Goal: Information Seeking & Learning: Learn about a topic

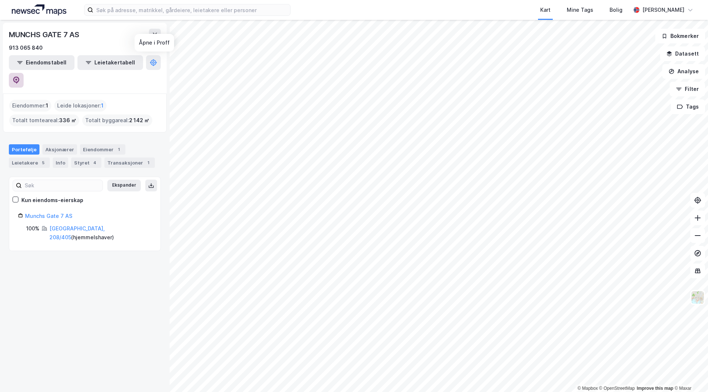
click at [20, 77] on icon at bounding box center [16, 80] width 7 height 7
drag, startPoint x: 124, startPoint y: 189, endPoint x: 125, endPoint y: 263, distance: 73.7
click at [125, 263] on div "MUNCHS GATE 7 AS 913 065 840 Eiendomstabell Leietakertabell Eiendommer : 1 Leid…" at bounding box center [85, 206] width 170 height 373
drag, startPoint x: 122, startPoint y: 256, endPoint x: 134, endPoint y: 94, distance: 163.3
click at [121, 251] on div "MUNCHS GATE 7 AS 913 065 840 Eiendomstabell Leietakertabell Eiendommer : 1 Leid…" at bounding box center [85, 206] width 170 height 373
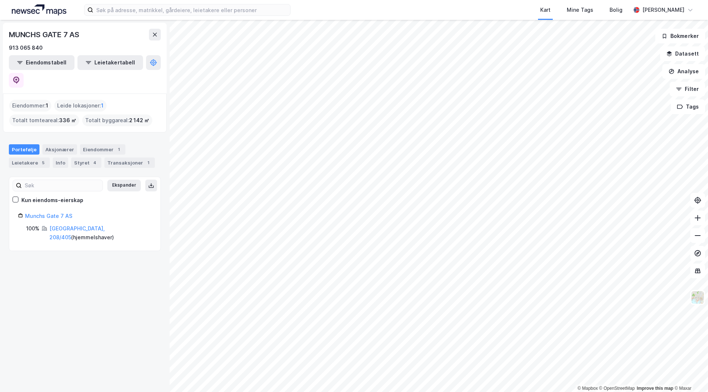
click at [164, 63] on div "MUNCHS GATE 7 AS 913 065 840 Eiendomstabell Leietakertabell" at bounding box center [85, 58] width 164 height 71
click at [20, 77] on icon at bounding box center [16, 80] width 6 height 7
click at [123, 10] on input at bounding box center [191, 9] width 197 height 11
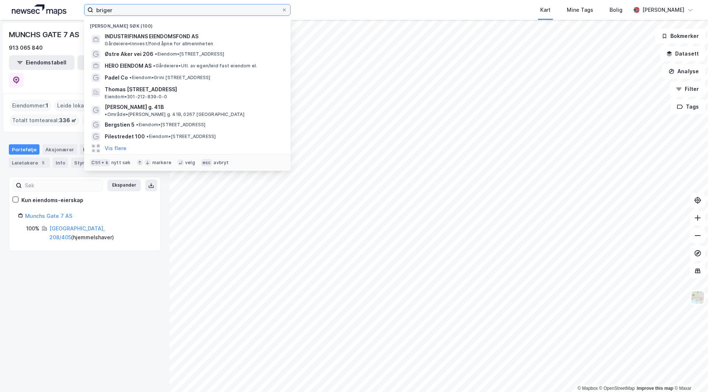
type input "briger"
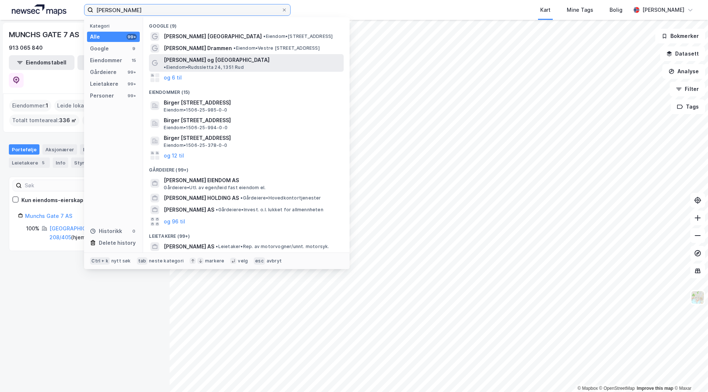
type input "birger n haug"
click at [223, 59] on span "[PERSON_NAME] og [GEOGRAPHIC_DATA]" at bounding box center [217, 60] width 106 height 9
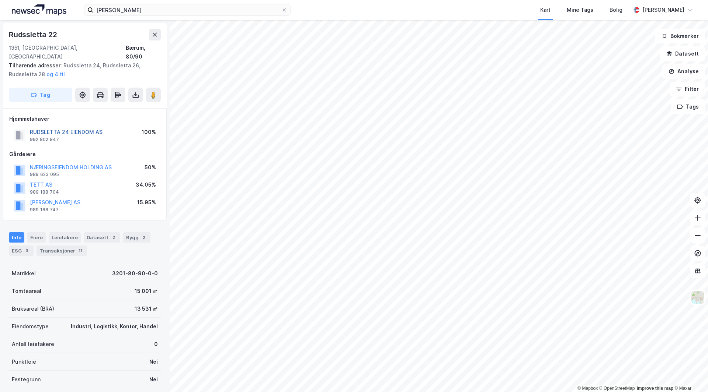
click at [0, 0] on button "RUDSLETTA 24 EIENDOM AS" at bounding box center [0, 0] width 0 height 0
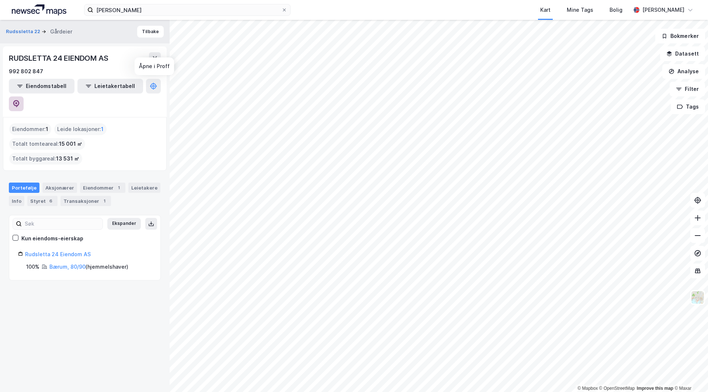
click at [24, 97] on button at bounding box center [16, 104] width 15 height 15
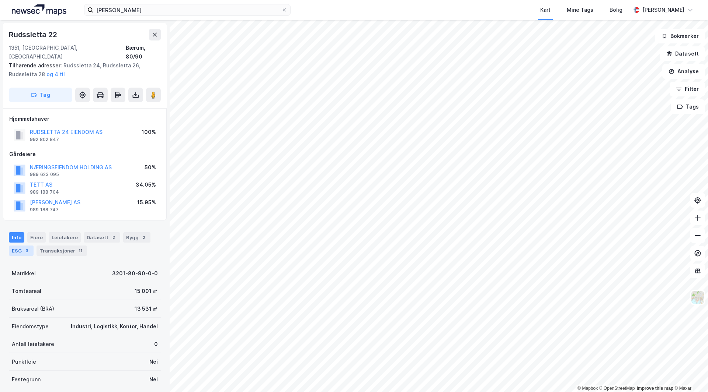
click at [29, 247] on div "3" at bounding box center [26, 250] width 7 height 7
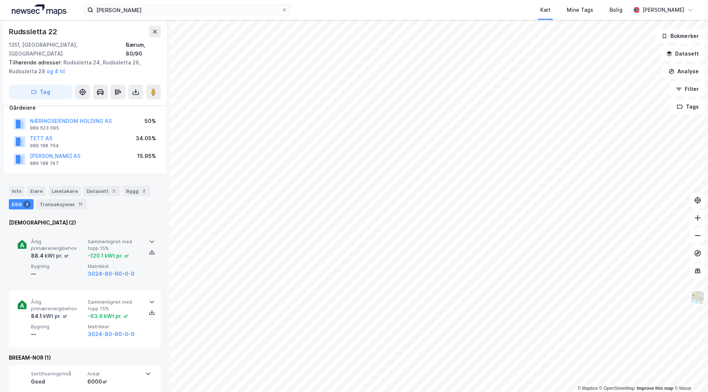
scroll to position [74, 0]
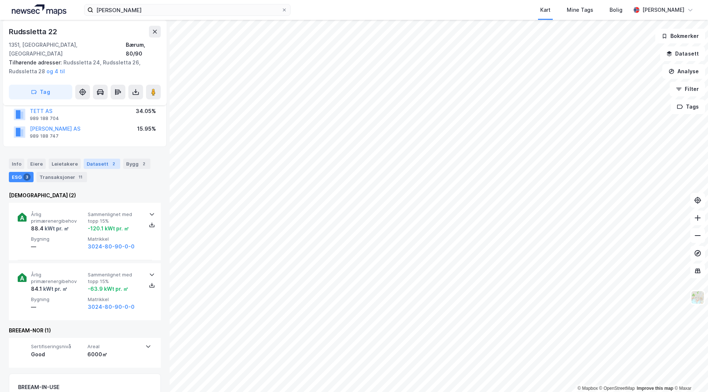
click at [95, 159] on div "Datasett 2" at bounding box center [102, 164] width 36 height 10
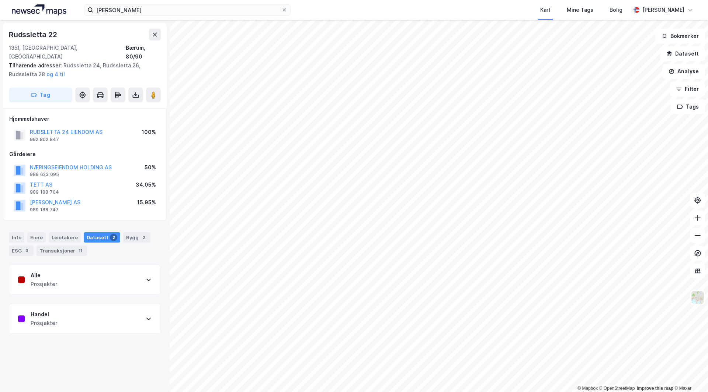
click at [55, 236] on div "Info Eiere Leietakere Datasett 2 Bygg 2 ESG 3 Transaksjoner 11" at bounding box center [85, 245] width 152 height 24
click at [71, 270] on div "Alle Prosjekter" at bounding box center [84, 279] width 151 height 29
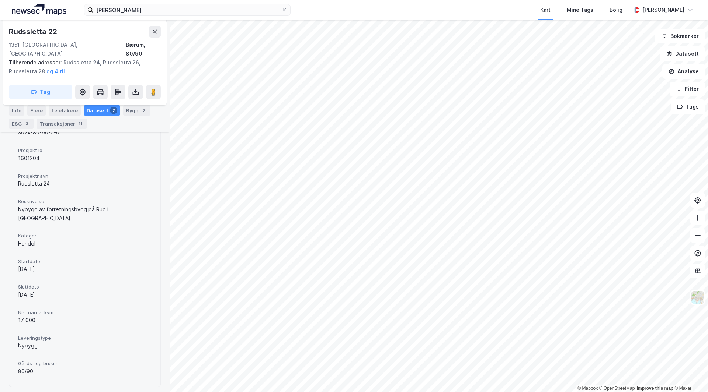
scroll to position [210, 0]
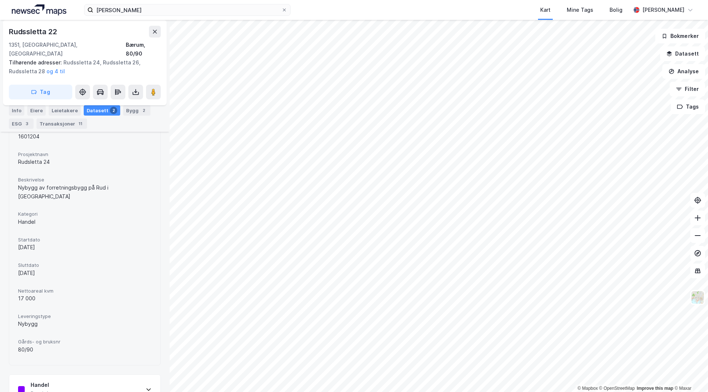
drag, startPoint x: 125, startPoint y: 188, endPoint x: 125, endPoint y: 218, distance: 30.2
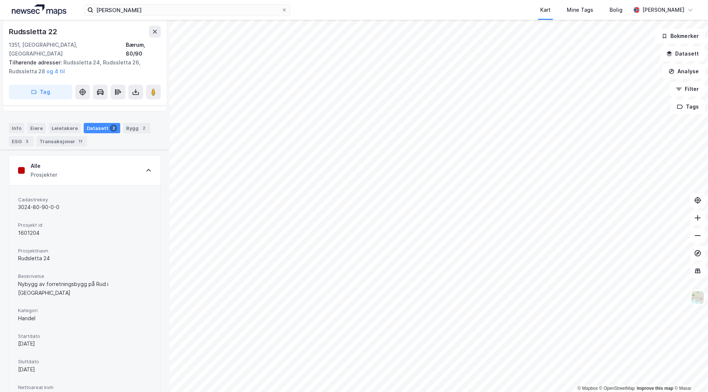
scroll to position [0, 0]
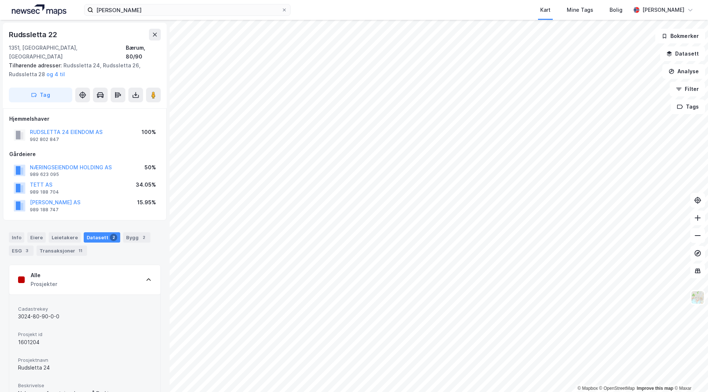
click at [133, 274] on div "Alle Prosjekter" at bounding box center [84, 279] width 151 height 29
click at [49, 224] on div "Info Eiere Leietakere Datasett 2 Bygg 2 ESG 3 Transaksjoner 11" at bounding box center [85, 241] width 170 height 35
click at [61, 233] on div "Leietakere" at bounding box center [65, 238] width 32 height 10
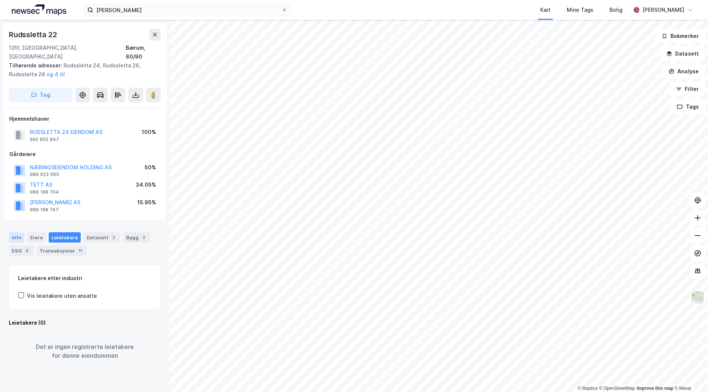
click at [14, 233] on div "Info" at bounding box center [16, 238] width 15 height 10
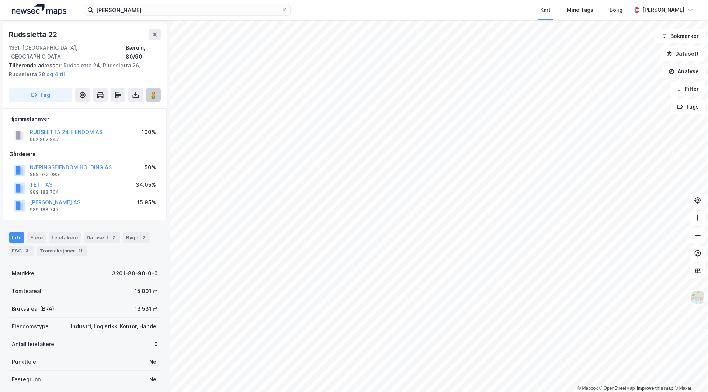
click at [153, 93] on button at bounding box center [153, 95] width 15 height 15
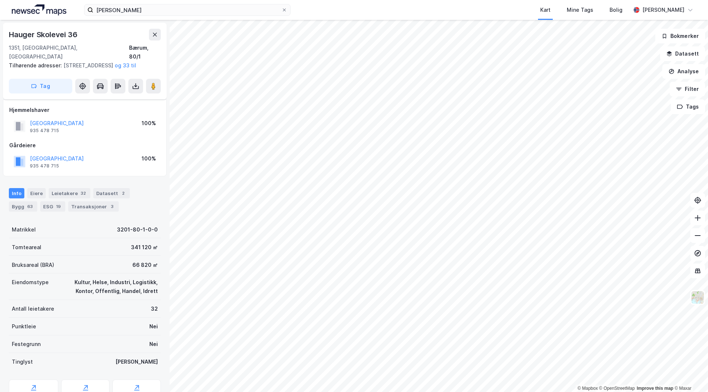
scroll to position [13, 0]
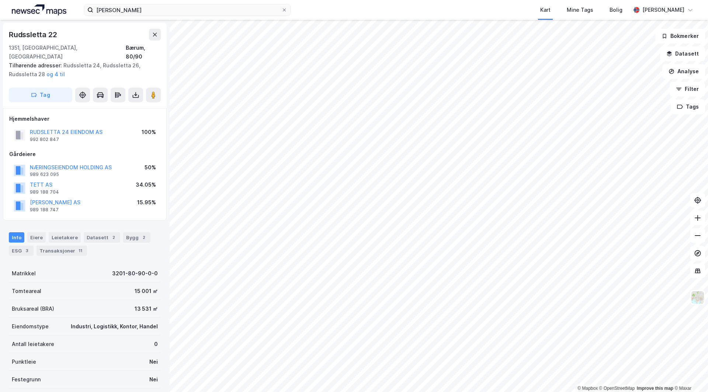
scroll to position [13, 0]
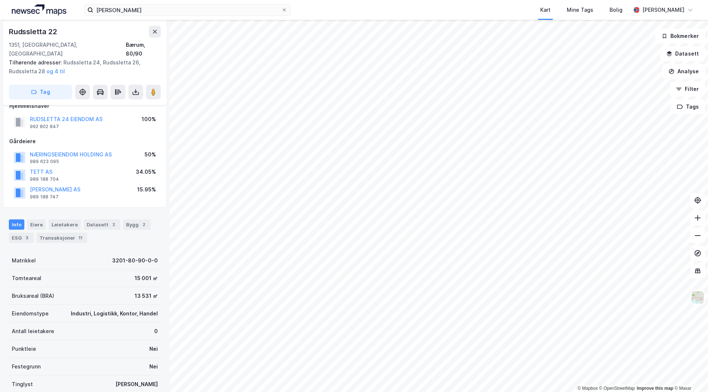
drag, startPoint x: 88, startPoint y: 132, endPoint x: 306, endPoint y: 2, distance: 254.1
click at [88, 137] on div "Gårdeiere" at bounding box center [84, 141] width 151 height 9
drag, startPoint x: 133, startPoint y: 19, endPoint x: 148, endPoint y: 11, distance: 16.6
click at [134, 19] on div "birger n haug Kart Mine Tags Bolig Håvard Skaland" at bounding box center [354, 10] width 708 height 20
click at [148, 11] on input "birger n haug" at bounding box center [187, 9] width 188 height 11
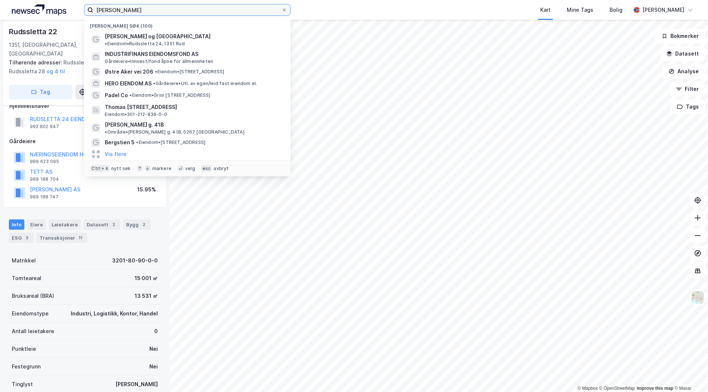
click at [148, 11] on input "birger n haug" at bounding box center [187, 9] width 188 height 11
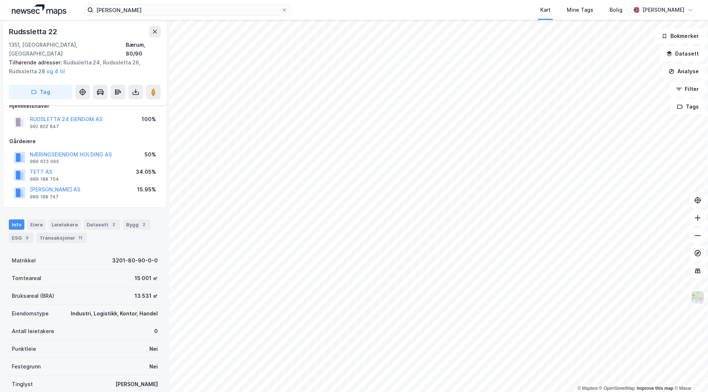
drag, startPoint x: 67, startPoint y: 121, endPoint x: 95, endPoint y: 118, distance: 28.5
click at [95, 118] on div "RUDSLETTA 24 EIENDOM AS 992 802 847" at bounding box center [66, 122] width 73 height 15
drag, startPoint x: 97, startPoint y: 129, endPoint x: 99, endPoint y: 120, distance: 9.5
click at [95, 137] on div "Gårdeiere" at bounding box center [84, 141] width 151 height 9
drag, startPoint x: 81, startPoint y: 122, endPoint x: 126, endPoint y: 21, distance: 110.0
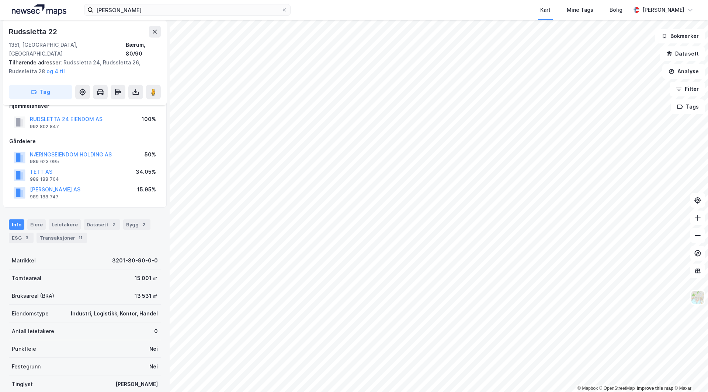
click at [82, 117] on div "RUDSLETTA 24 EIENDOM AS 992 802 847 100%" at bounding box center [84, 123] width 151 height 18
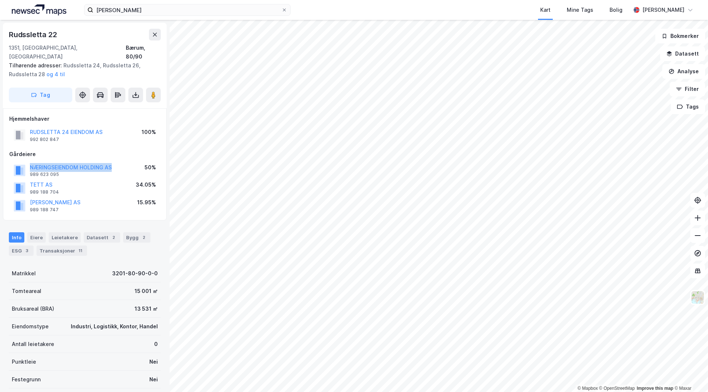
drag, startPoint x: 123, startPoint y: 158, endPoint x: 14, endPoint y: 157, distance: 109.5
click at [14, 162] on div "NÆRINGSEIENDOM HOLDING AS 989 623 095 50%" at bounding box center [84, 171] width 151 height 18
copy button "NÆRINGSEIENDOM HOLDING AS"
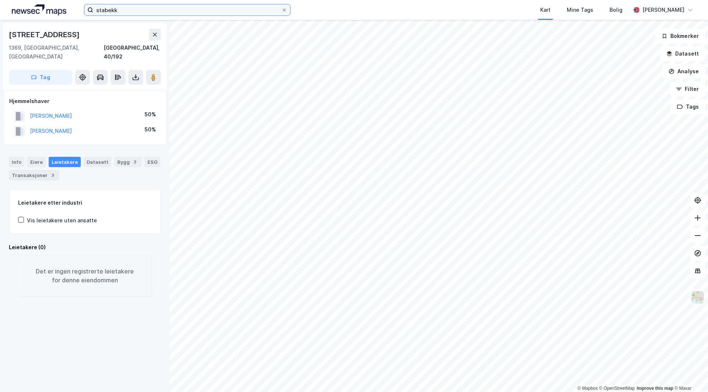
click at [153, 13] on input "stabekk" at bounding box center [187, 9] width 188 height 11
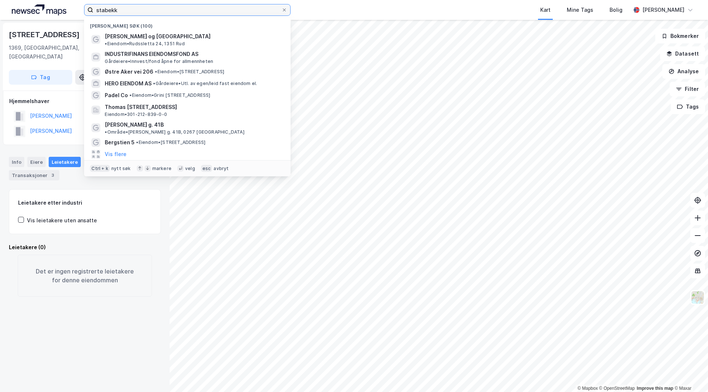
click at [153, 12] on input "stabekk" at bounding box center [187, 9] width 188 height 11
type input "uco"
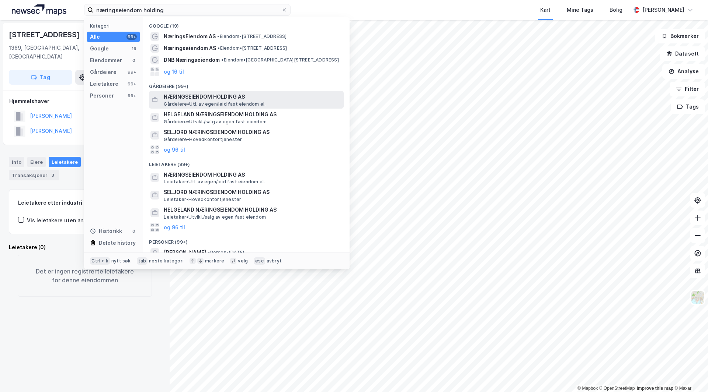
click at [222, 93] on span "NÆRINGSEIENDOM HOLDING AS" at bounding box center [252, 96] width 177 height 9
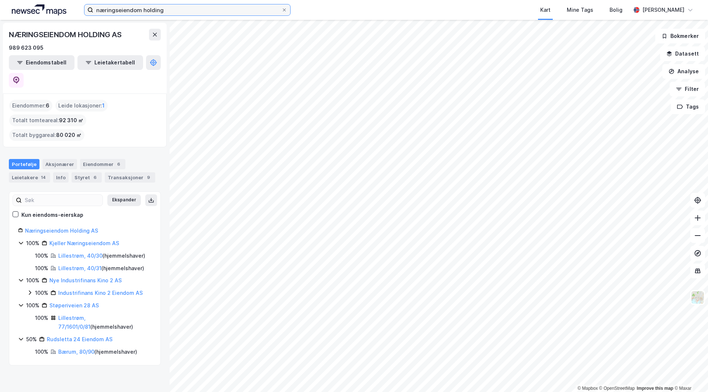
click at [196, 9] on input "næringseiendom holding" at bounding box center [187, 9] width 188 height 11
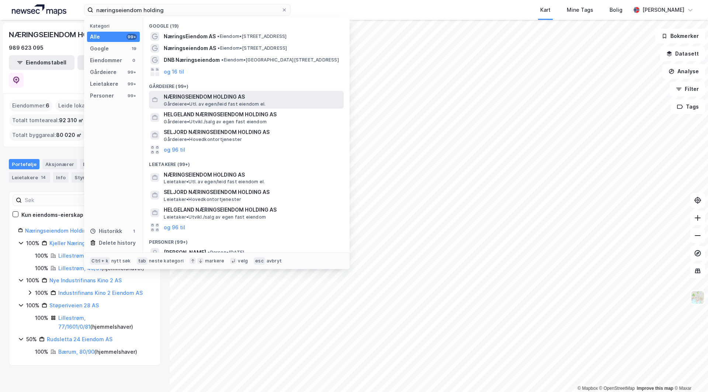
click at [208, 99] on span "NÆRINGSEIENDOM HOLDING AS" at bounding box center [252, 96] width 177 height 9
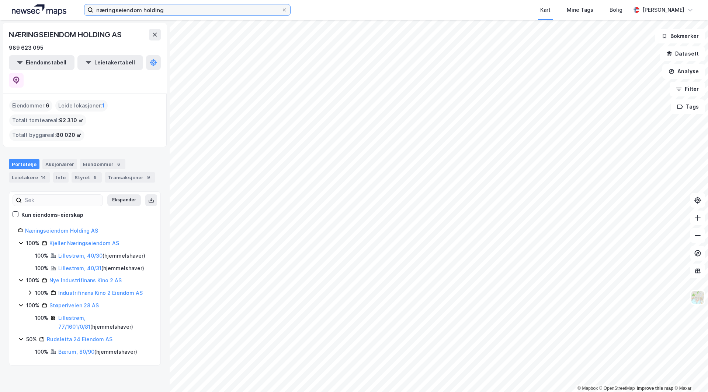
click at [166, 6] on input "næringseiendom holding" at bounding box center [187, 9] width 188 height 11
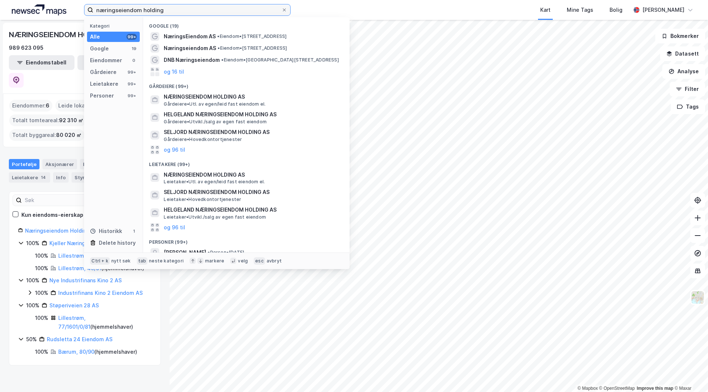
click at [166, 6] on input "næringseiendom holding" at bounding box center [187, 9] width 188 height 11
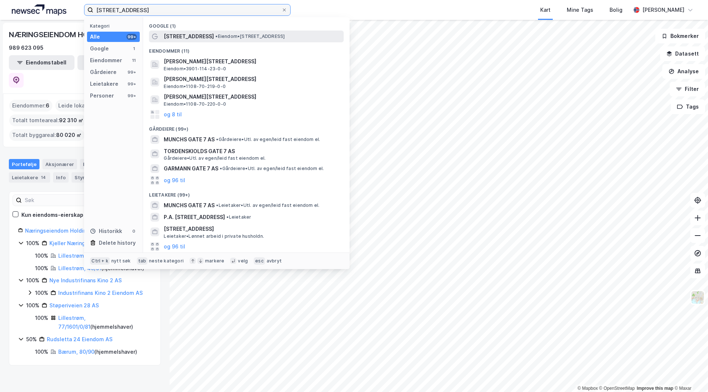
type input "[STREET_ADDRESS]"
click at [191, 32] on span "[STREET_ADDRESS]" at bounding box center [189, 36] width 50 height 9
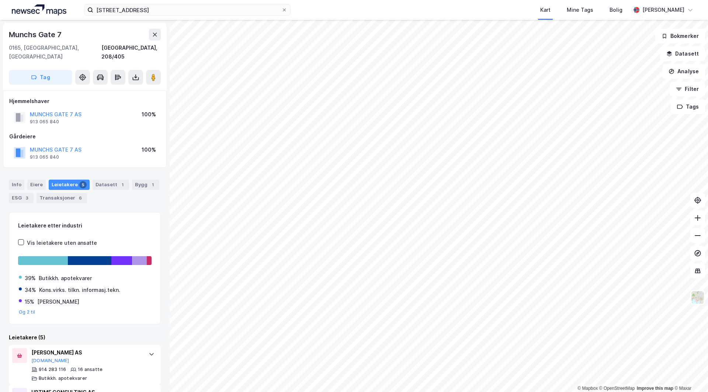
click at [70, 110] on div "MUNCHS GATE 7 AS" at bounding box center [56, 114] width 52 height 9
click at [0, 0] on button "MUNCHS GATE 7 AS" at bounding box center [0, 0] width 0 height 0
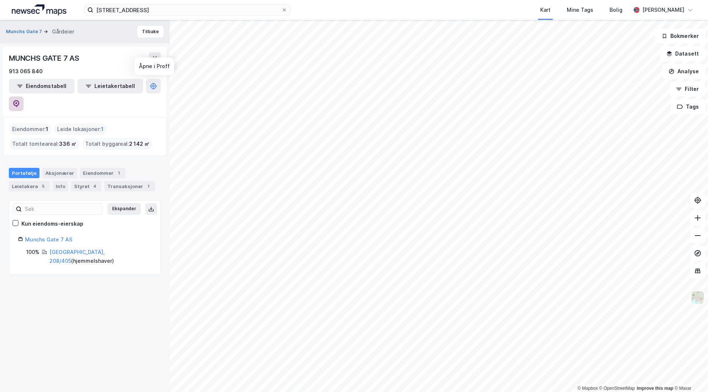
click at [20, 100] on icon at bounding box center [16, 103] width 6 height 7
click at [96, 168] on div "Eiendommer 1" at bounding box center [102, 173] width 45 height 10
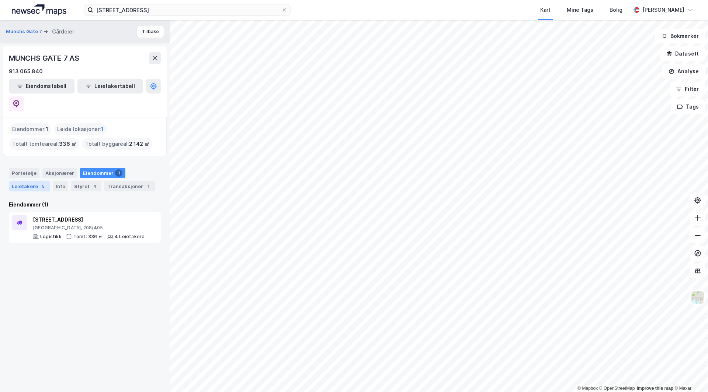
click at [22, 181] on div "Leietakere 5" at bounding box center [29, 186] width 41 height 10
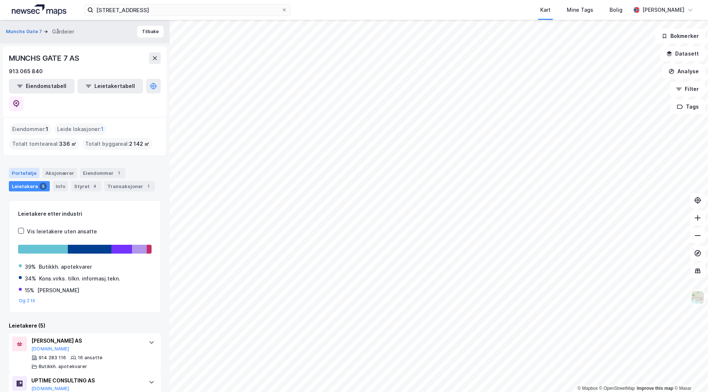
click at [25, 168] on div "Portefølje" at bounding box center [24, 173] width 31 height 10
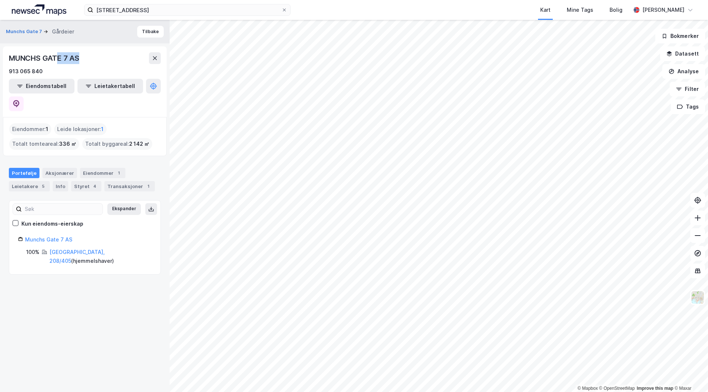
drag, startPoint x: 56, startPoint y: 64, endPoint x: 98, endPoint y: 65, distance: 42.0
click at [98, 65] on div "[GEOGRAPHIC_DATA] 7 AS 913 065 840" at bounding box center [85, 64] width 152 height 24
click at [104, 59] on div "MUNCHS GATE 7 AS" at bounding box center [85, 58] width 152 height 12
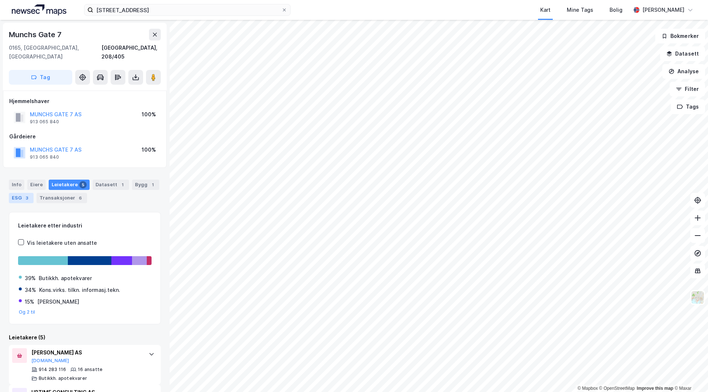
click at [28, 195] on div "3" at bounding box center [26, 198] width 7 height 7
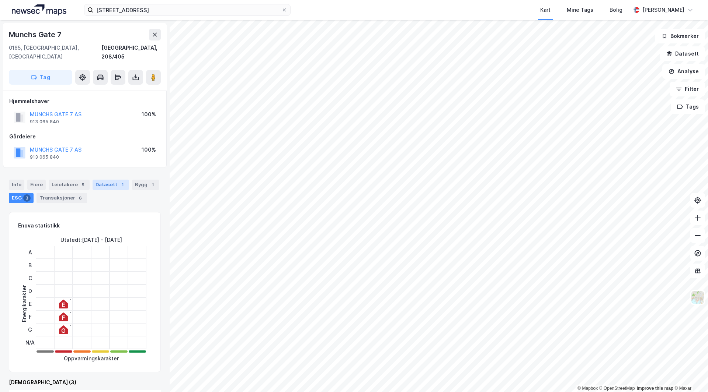
click at [109, 180] on div "Datasett 1" at bounding box center [110, 185] width 36 height 10
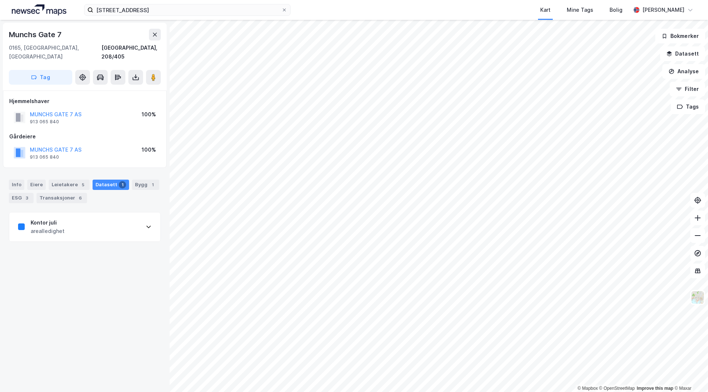
click at [59, 227] on div "arealledighet" at bounding box center [48, 231] width 34 height 9
click at [17, 180] on div "Info" at bounding box center [16, 185] width 15 height 10
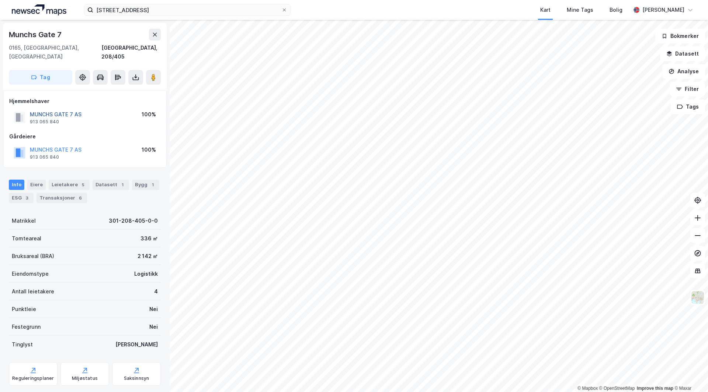
click at [0, 0] on button "MUNCHS GATE 7 AS" at bounding box center [0, 0] width 0 height 0
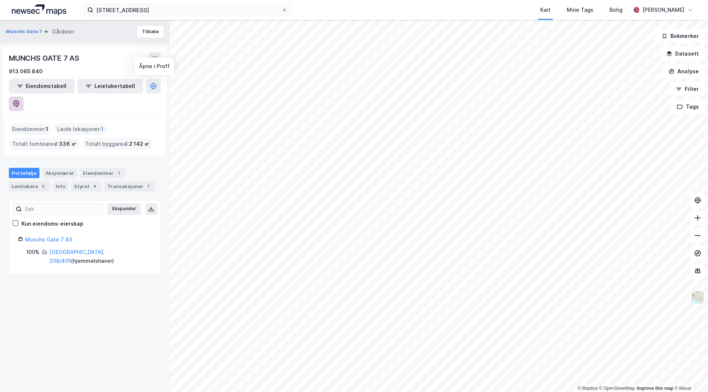
click at [20, 100] on icon at bounding box center [16, 103] width 6 height 7
click at [144, 32] on button "Tilbake" at bounding box center [150, 32] width 27 height 12
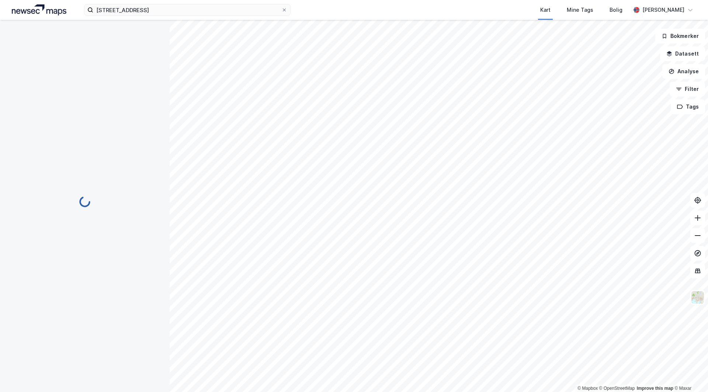
scroll to position [3, 0]
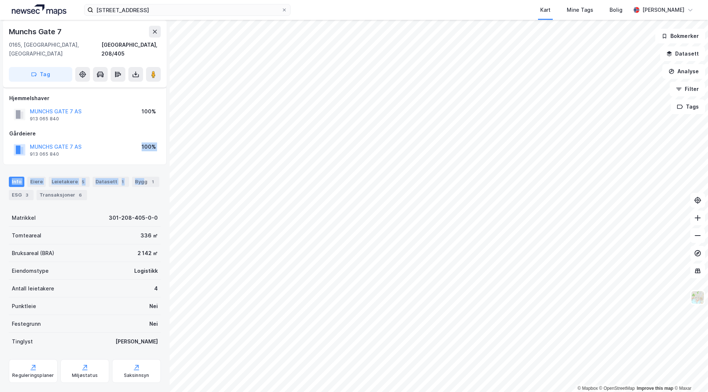
drag, startPoint x: 87, startPoint y: 144, endPoint x: 137, endPoint y: 157, distance: 51.9
click at [137, 157] on div "Munchs Gate 7 [GEOGRAPHIC_DATA], 208/405 Tag Hjemmelshaver [GEOGRAPHIC_DATA] 7 …" at bounding box center [85, 206] width 170 height 373
click at [89, 199] on div "Info Eiere Leietakere 5 Datasett 1 Bygg 1 ESG 3 Transaksjoner 6 Matrikkel 301-2…" at bounding box center [85, 283] width 152 height 230
drag, startPoint x: 89, startPoint y: 199, endPoint x: 56, endPoint y: 207, distance: 33.6
click at [56, 209] on div "Matrikkel 301-208-405-0-0" at bounding box center [85, 218] width 152 height 18
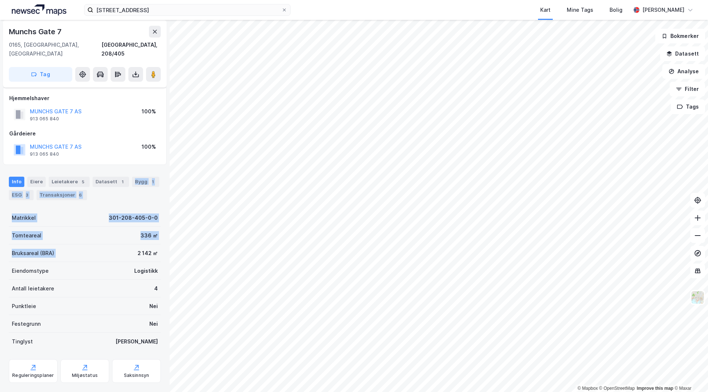
drag, startPoint x: 126, startPoint y: 252, endPoint x: 96, endPoint y: 287, distance: 46.6
click at [127, 168] on div "Info Eiere Leietakere 5 Datasett 1 Bygg 1 ESG 3 Transaksjoner 6 Matrikkel 301-2…" at bounding box center [85, 283] width 152 height 230
drag, startPoint x: 96, startPoint y: 287, endPoint x: 95, endPoint y: 274, distance: 13.3
click at [96, 286] on div "Antall leietakere 4" at bounding box center [85, 289] width 152 height 18
click at [72, 117] on div "[GEOGRAPHIC_DATA] 7 AS 913 065 840 100% Gårdeiere [GEOGRAPHIC_DATA] 7 AS 913 06…" at bounding box center [84, 126] width 151 height 65
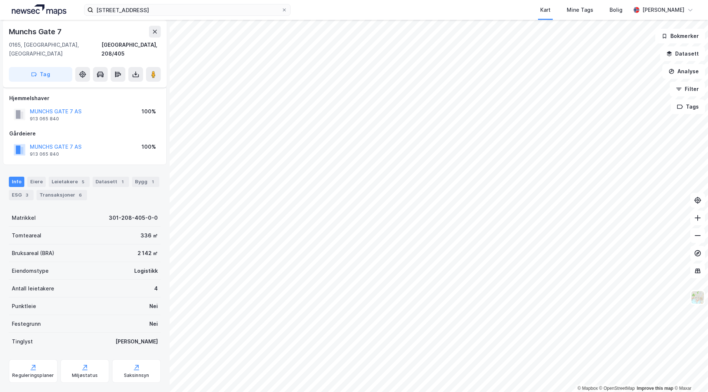
click at [40, 34] on div "Munchs Gate 7" at bounding box center [36, 32] width 54 height 12
copy div "Munchs Gate 7"
click at [90, 117] on div "[GEOGRAPHIC_DATA] 7 AS 913 065 840 100% Gårdeiere [GEOGRAPHIC_DATA] 7 AS 913 06…" at bounding box center [84, 126] width 151 height 65
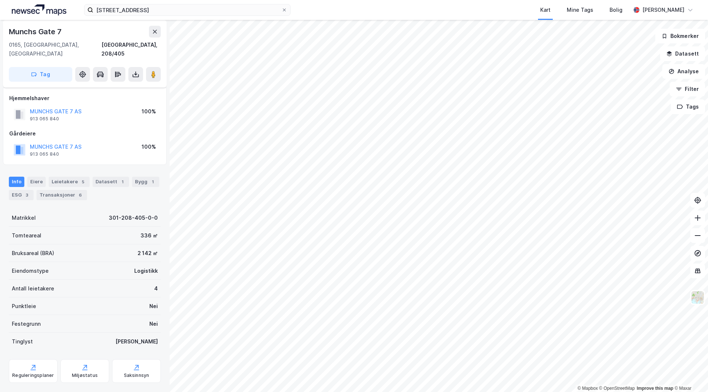
click at [90, 117] on div "[GEOGRAPHIC_DATA] 7 AS 913 065 840 100% Gårdeiere [GEOGRAPHIC_DATA] 7 AS 913 06…" at bounding box center [84, 126] width 151 height 65
click at [86, 118] on div "[GEOGRAPHIC_DATA] 7 AS 913 065 840 100% Gårdeiere [GEOGRAPHIC_DATA] 7 AS 913 06…" at bounding box center [84, 126] width 151 height 65
click at [29, 192] on div "3" at bounding box center [26, 195] width 7 height 7
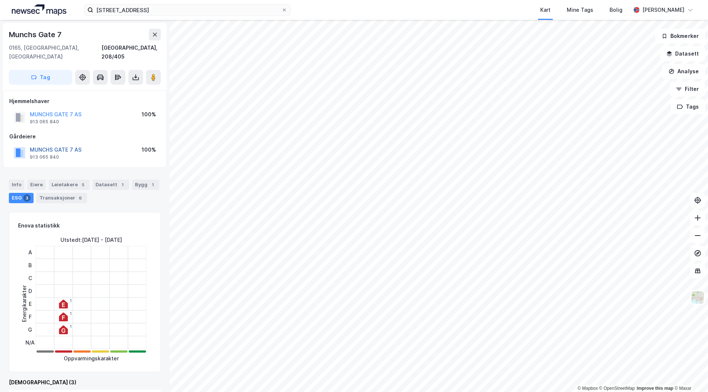
click at [0, 0] on button "MUNCHS GATE 7 AS" at bounding box center [0, 0] width 0 height 0
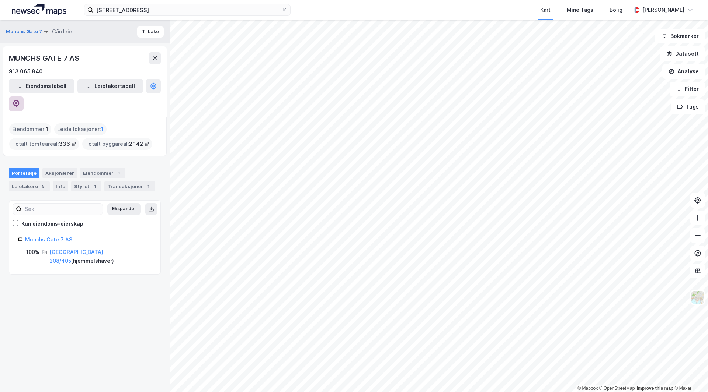
click at [17, 102] on icon at bounding box center [16, 103] width 2 height 2
